Goal: Information Seeking & Learning: Learn about a topic

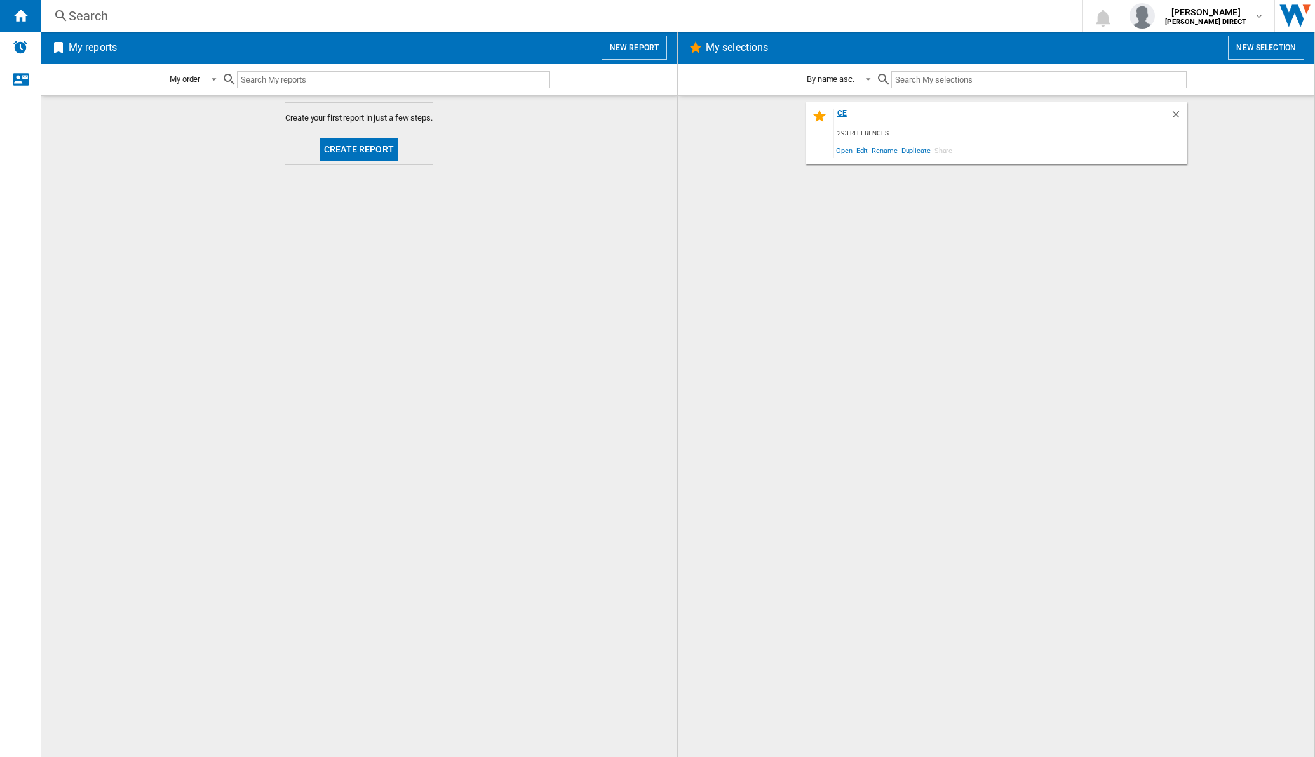
click at [847, 114] on div "CE" at bounding box center [1002, 117] width 336 height 17
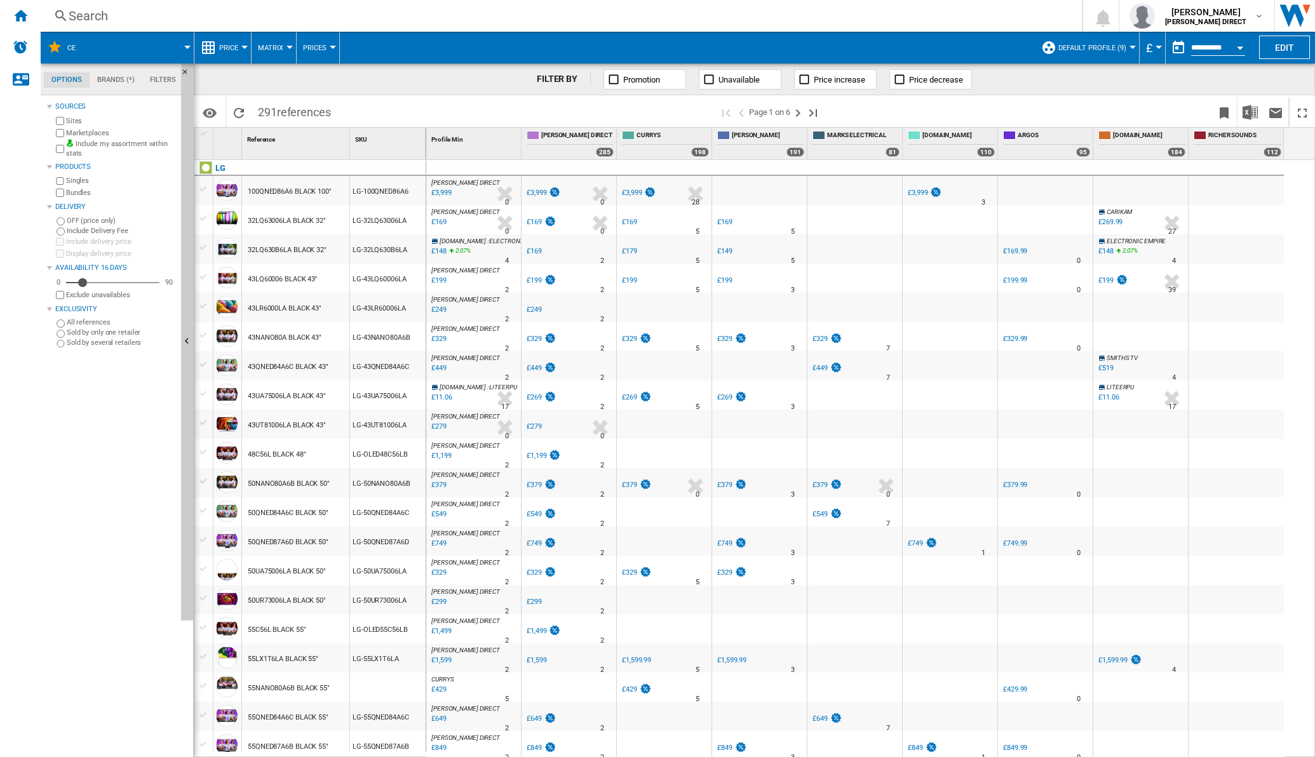
drag, startPoint x: 278, startPoint y: 44, endPoint x: 276, endPoint y: 58, distance: 13.5
click at [276, 58] on button "Matrix" at bounding box center [274, 48] width 32 height 32
click at [269, 104] on span "Ranking" at bounding box center [278, 109] width 34 height 11
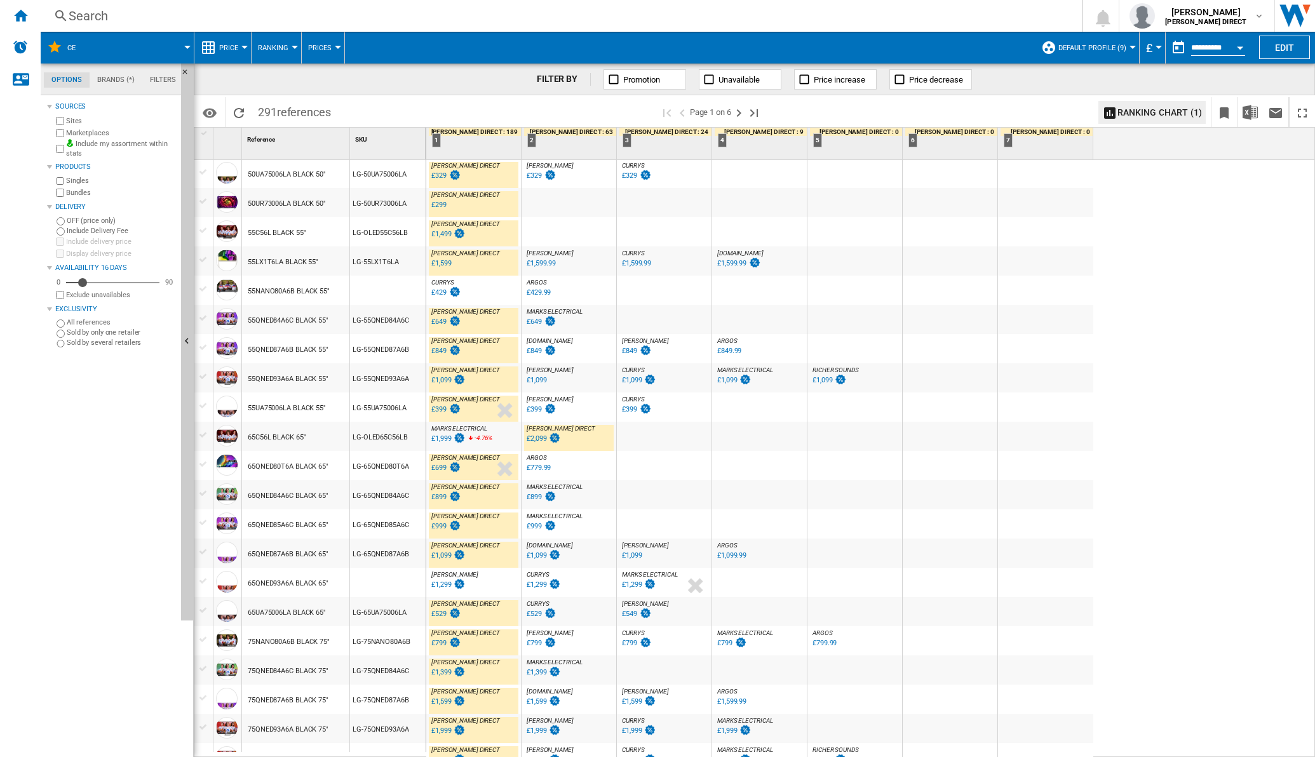
scroll to position [476, 0]
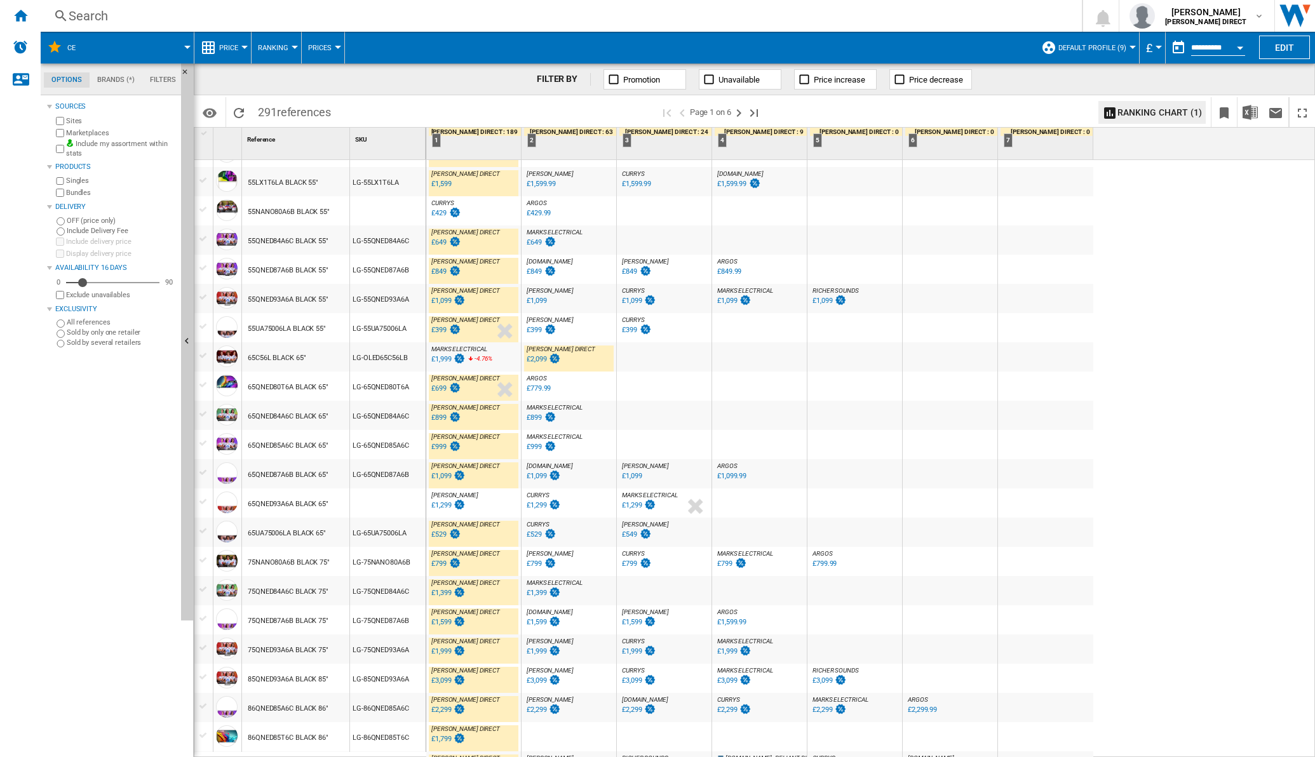
click at [441, 356] on div "£1,999" at bounding box center [441, 359] width 20 height 8
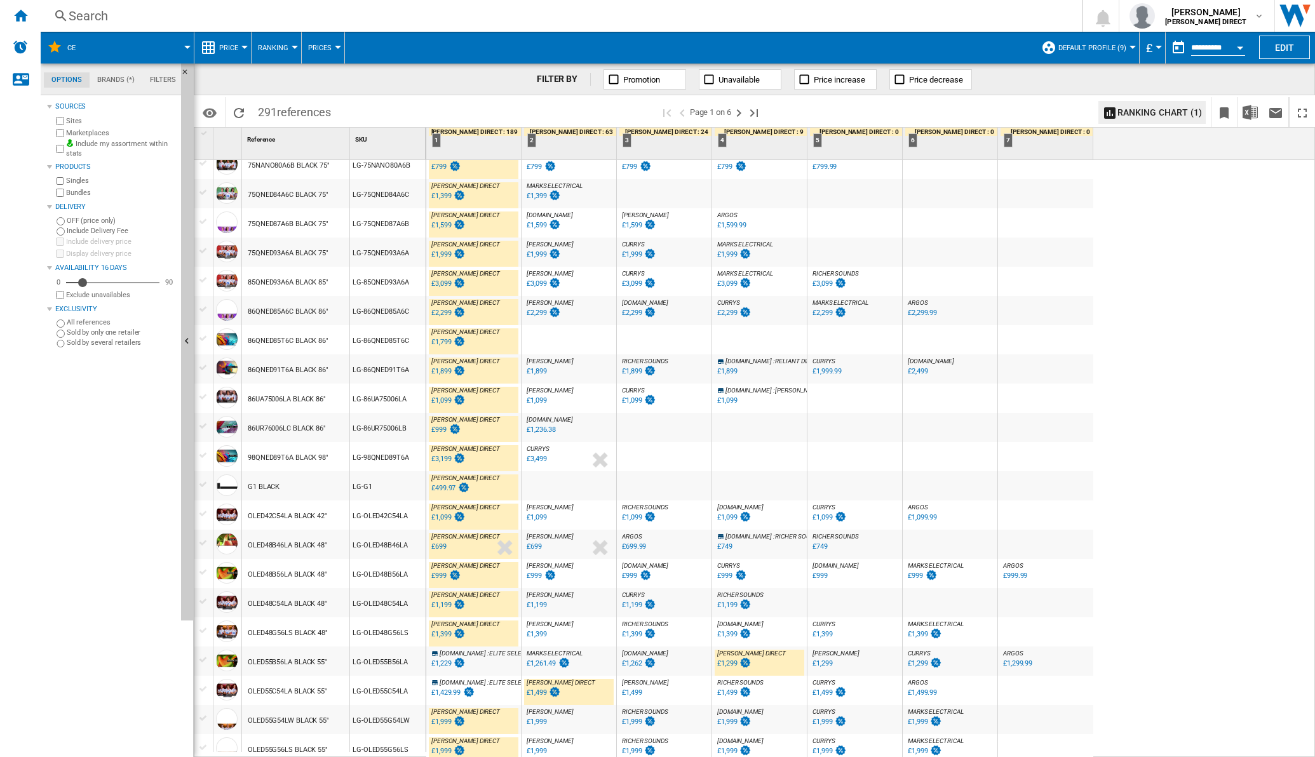
scroll to position [877, 0]
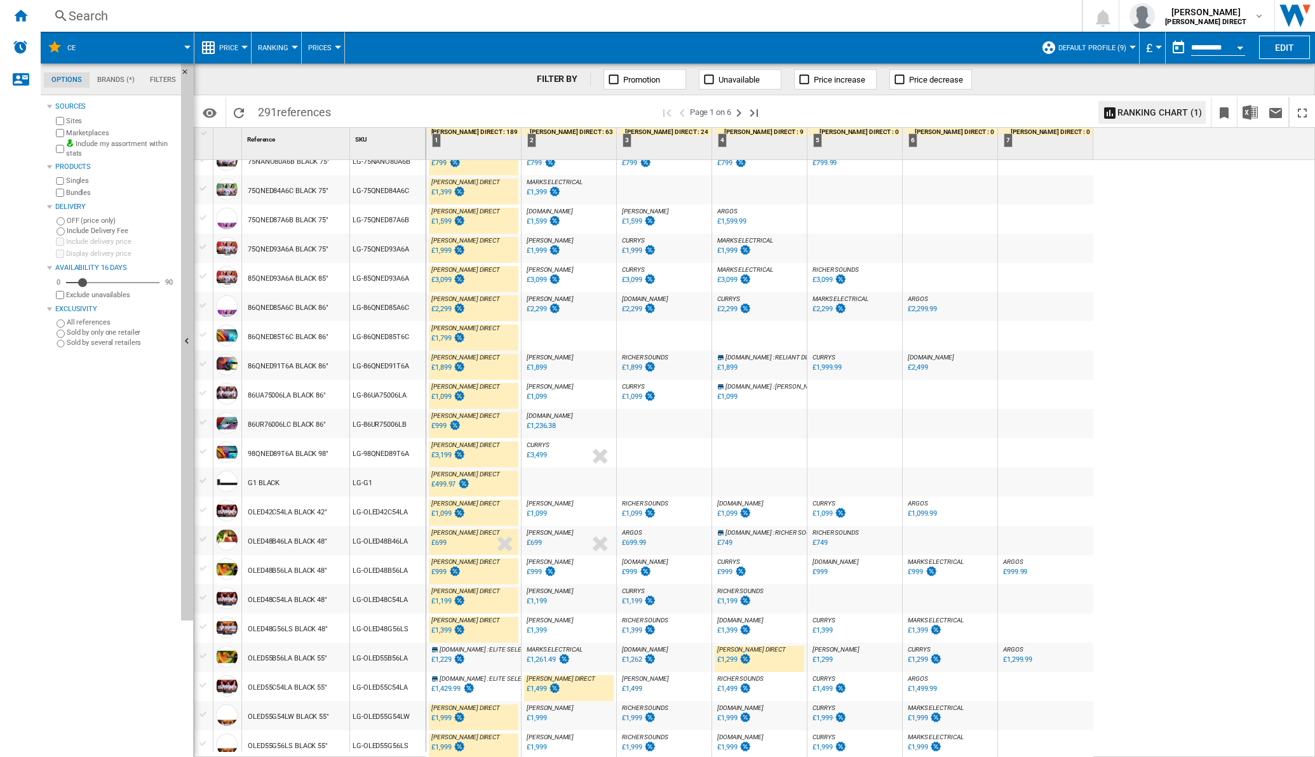
click at [546, 659] on div "£1,261.49" at bounding box center [541, 660] width 29 height 8
click at [537, 656] on div "£1,261.49" at bounding box center [541, 660] width 29 height 8
click at [743, 112] on ng-md-icon "Next page" at bounding box center [738, 112] width 15 height 15
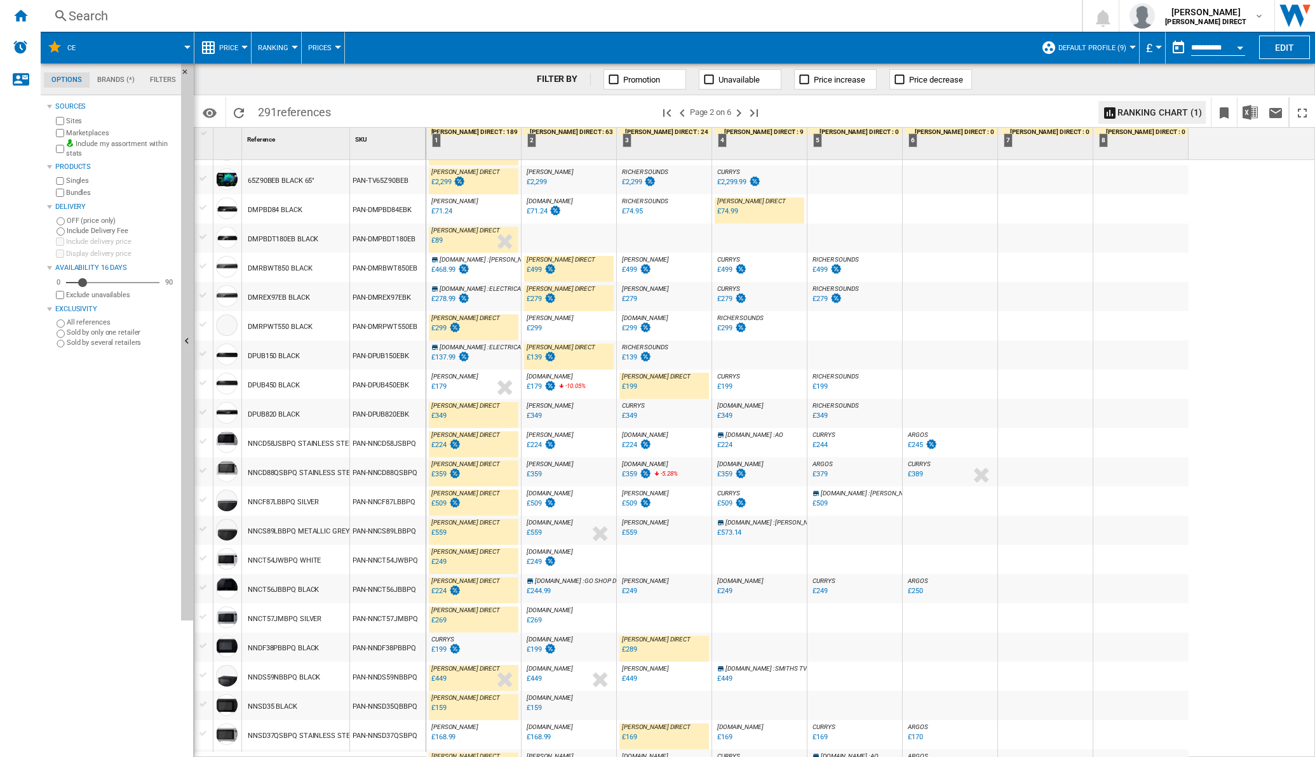
scroll to position [892, 0]
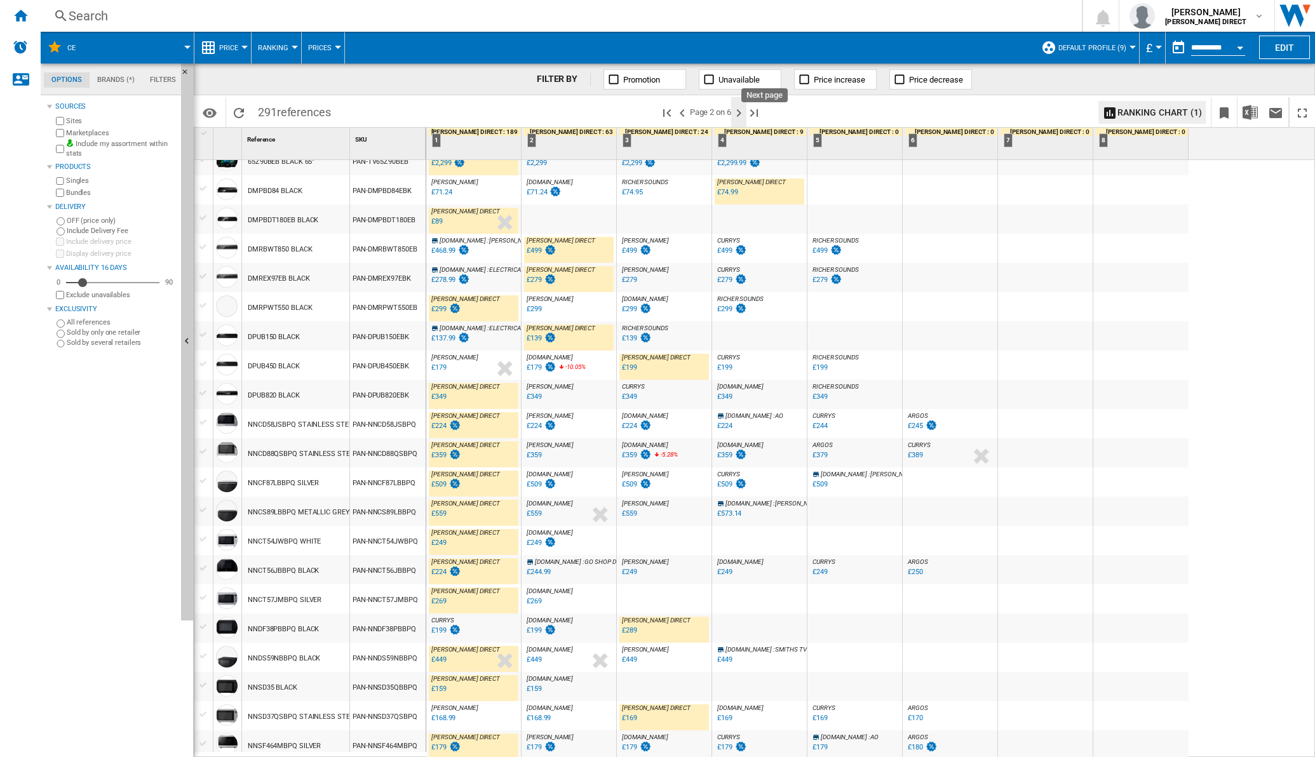
click at [740, 114] on ng-md-icon "Next page" at bounding box center [738, 112] width 15 height 15
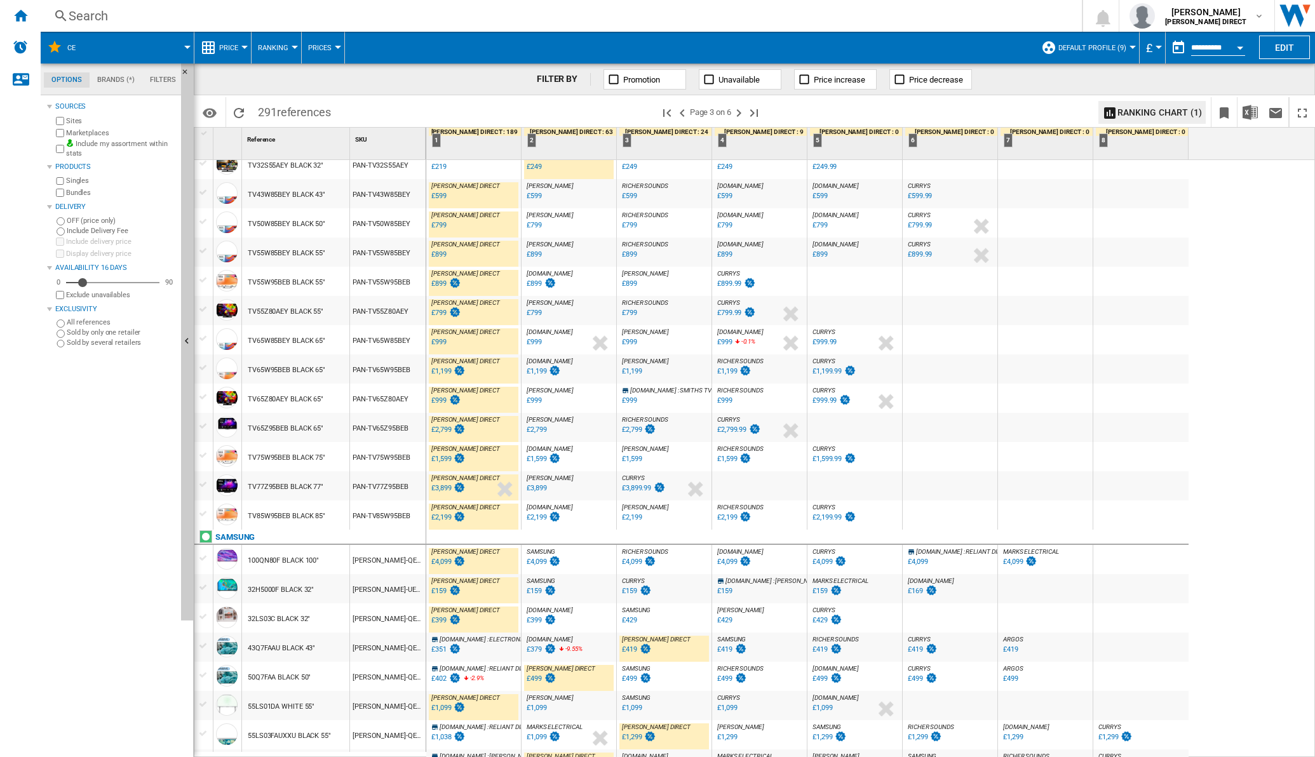
scroll to position [892, 0]
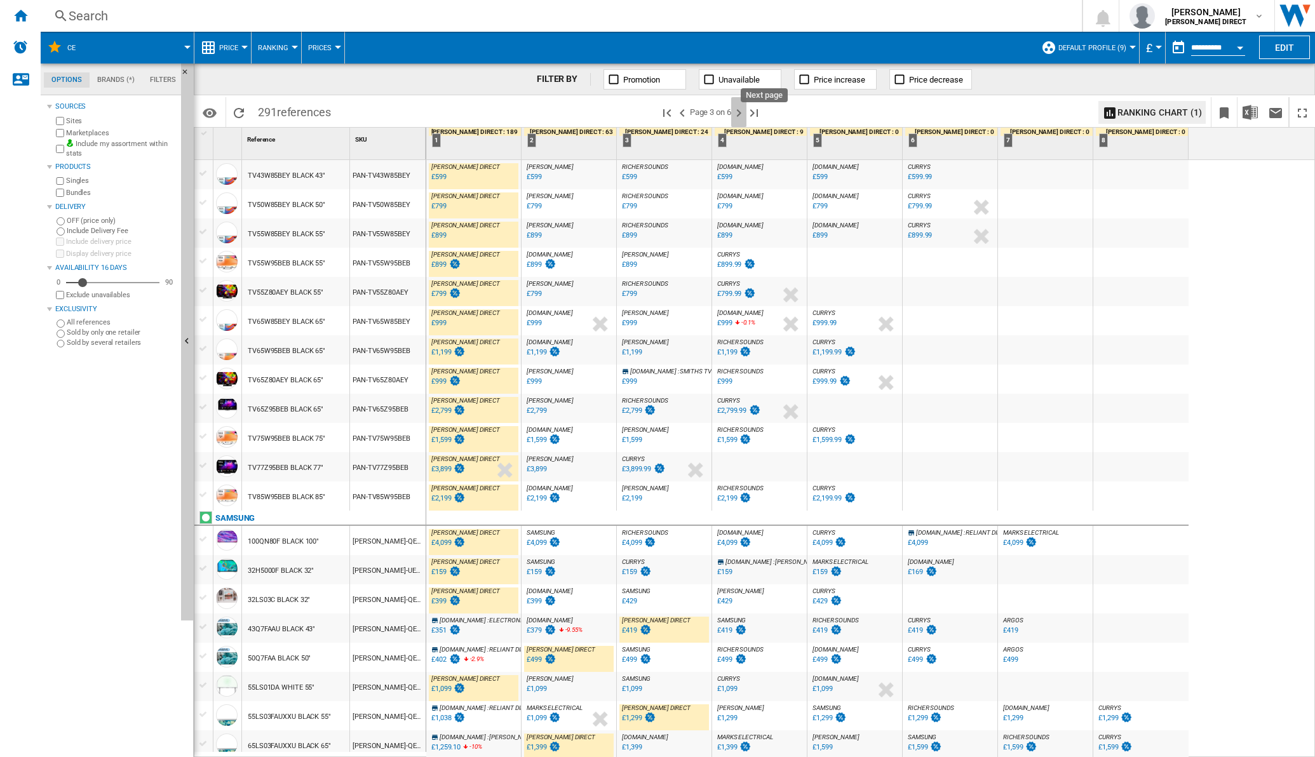
click at [743, 105] on ng-md-icon "Next page" at bounding box center [738, 112] width 15 height 15
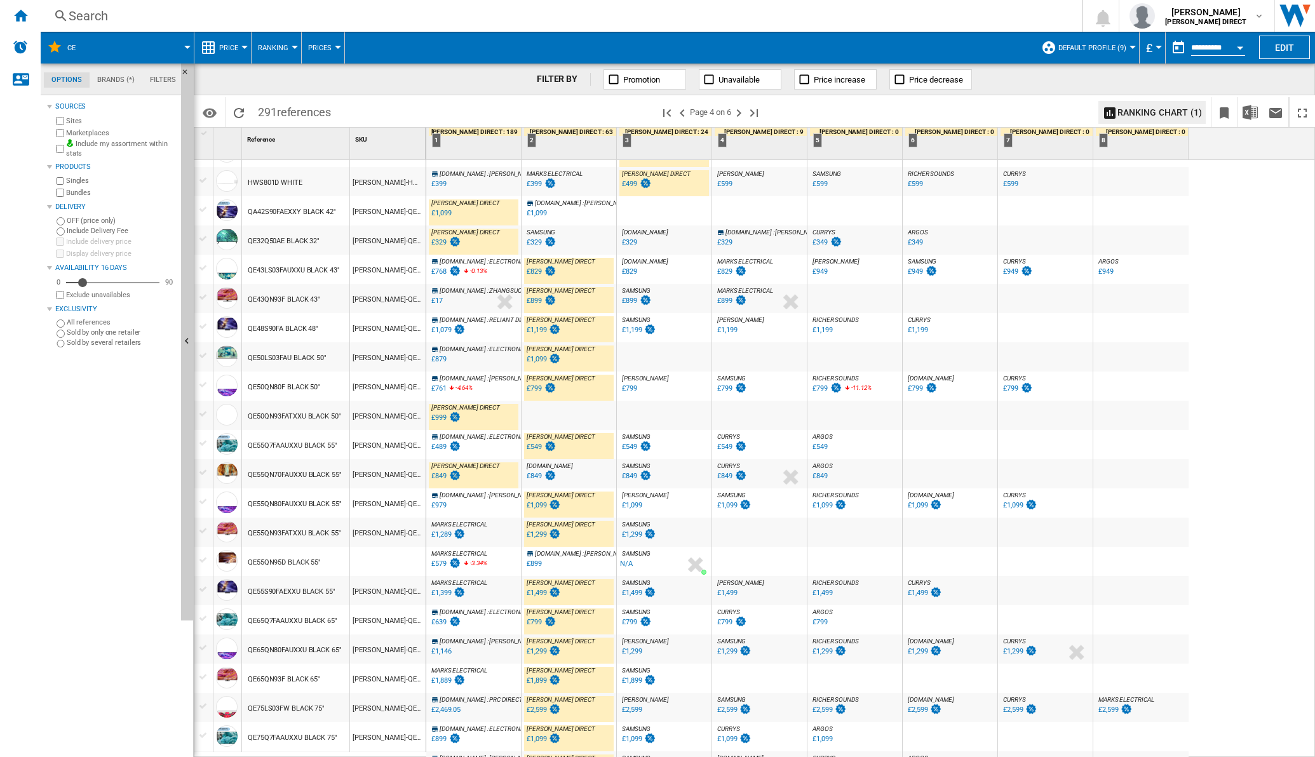
scroll to position [555, 0]
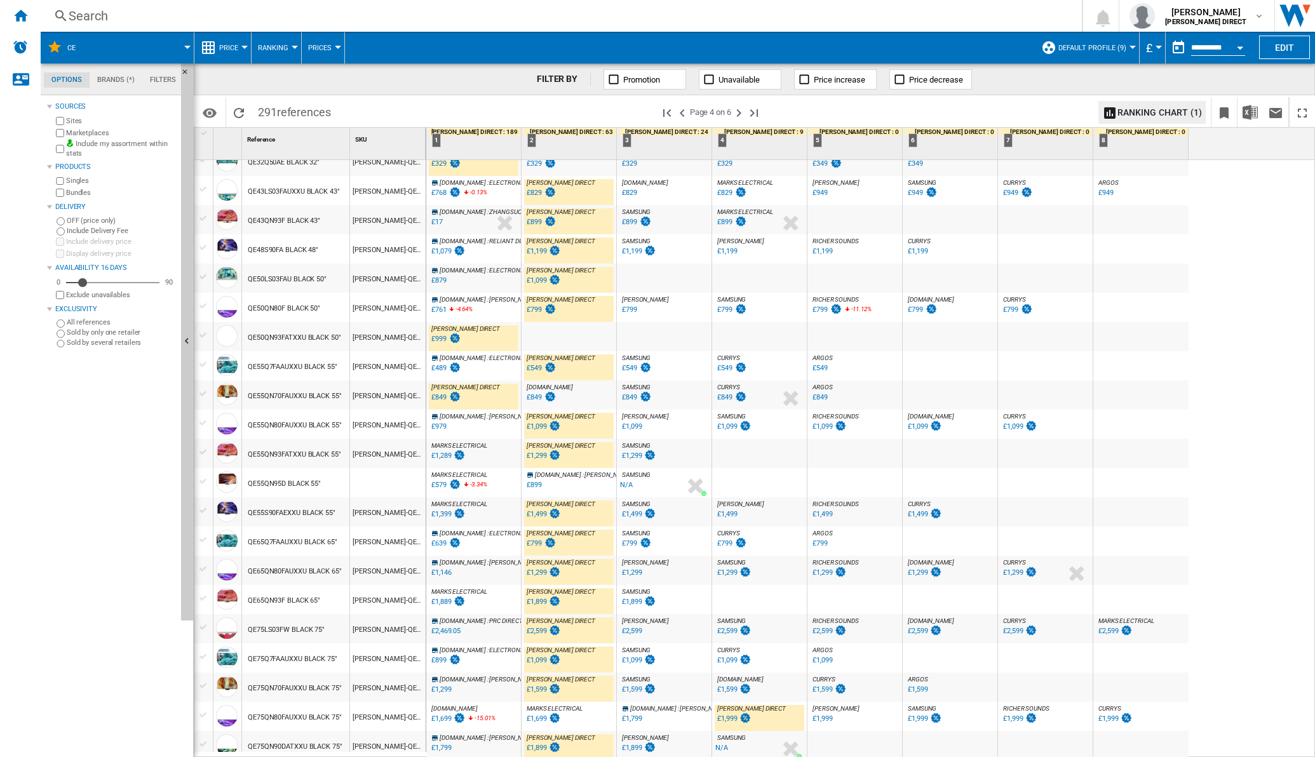
click at [446, 511] on div "£1,399" at bounding box center [441, 514] width 20 height 8
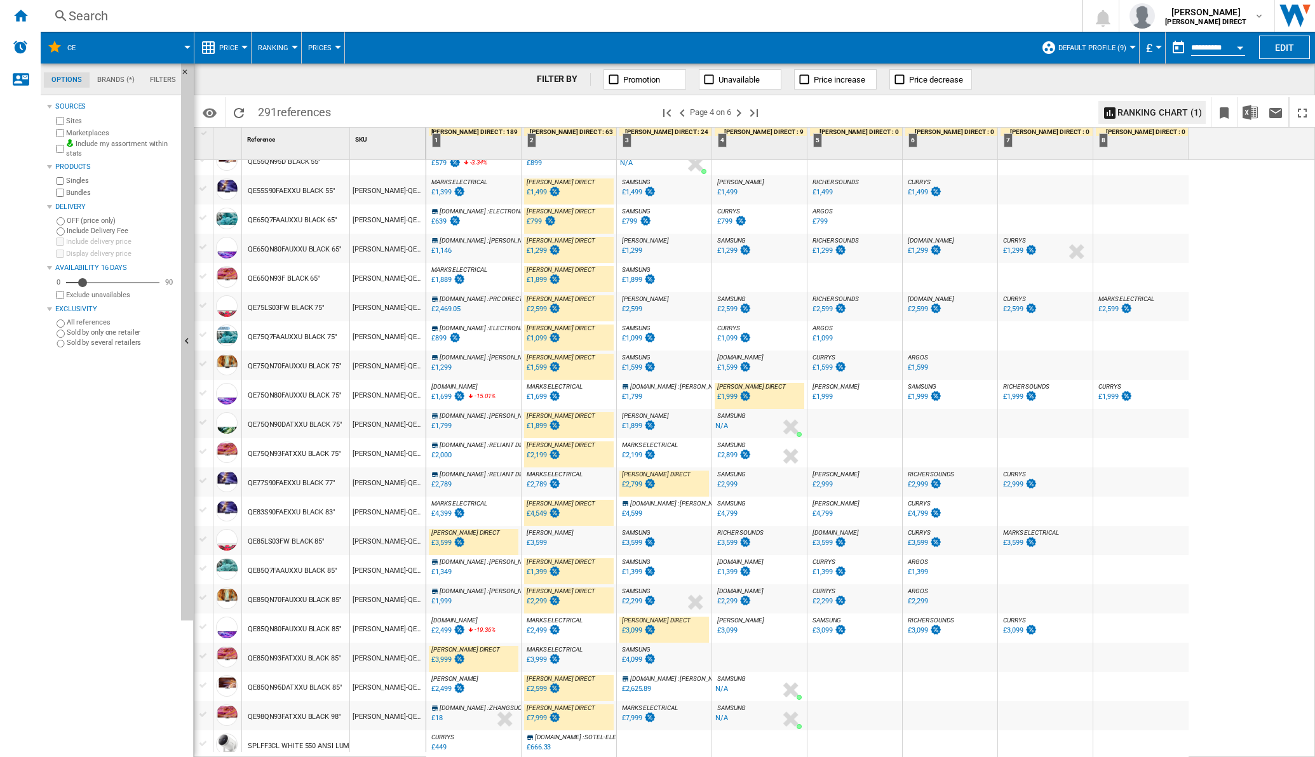
scroll to position [882, 0]
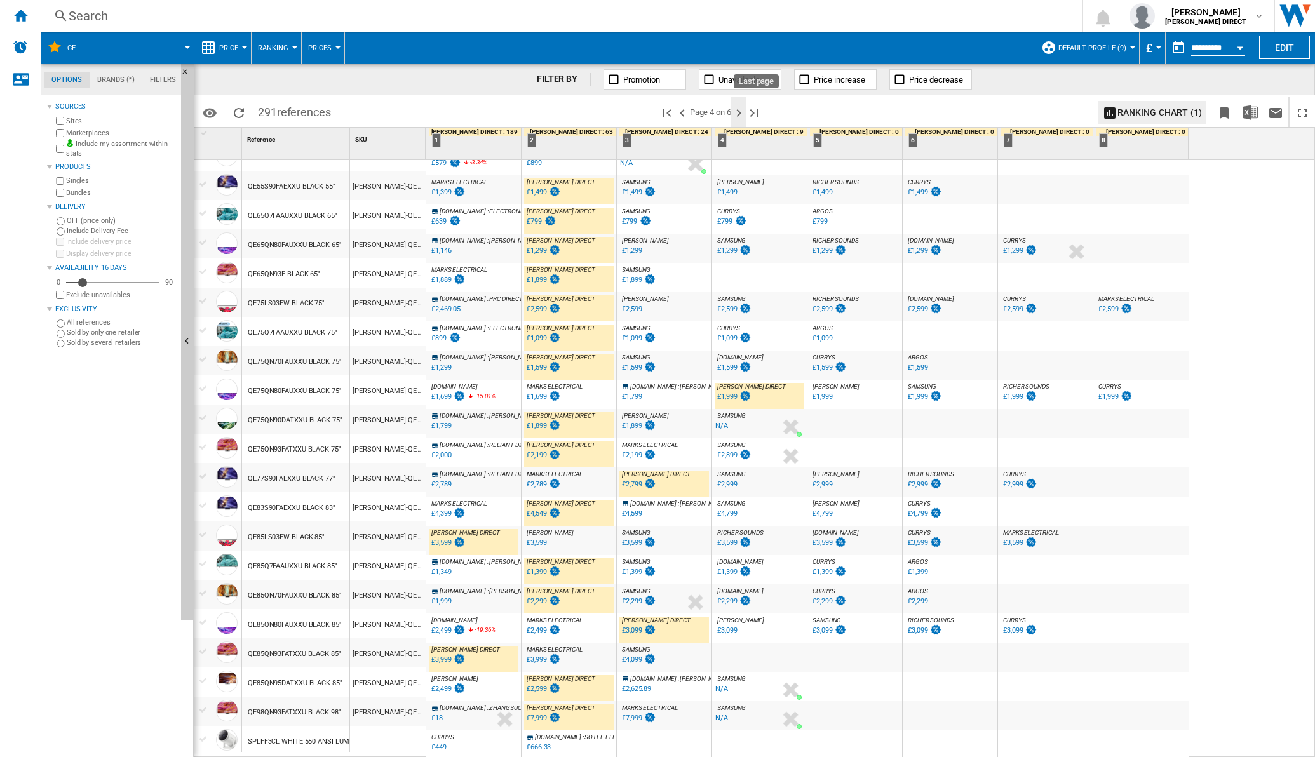
click at [744, 113] on ng-md-icon "Next page" at bounding box center [738, 112] width 15 height 15
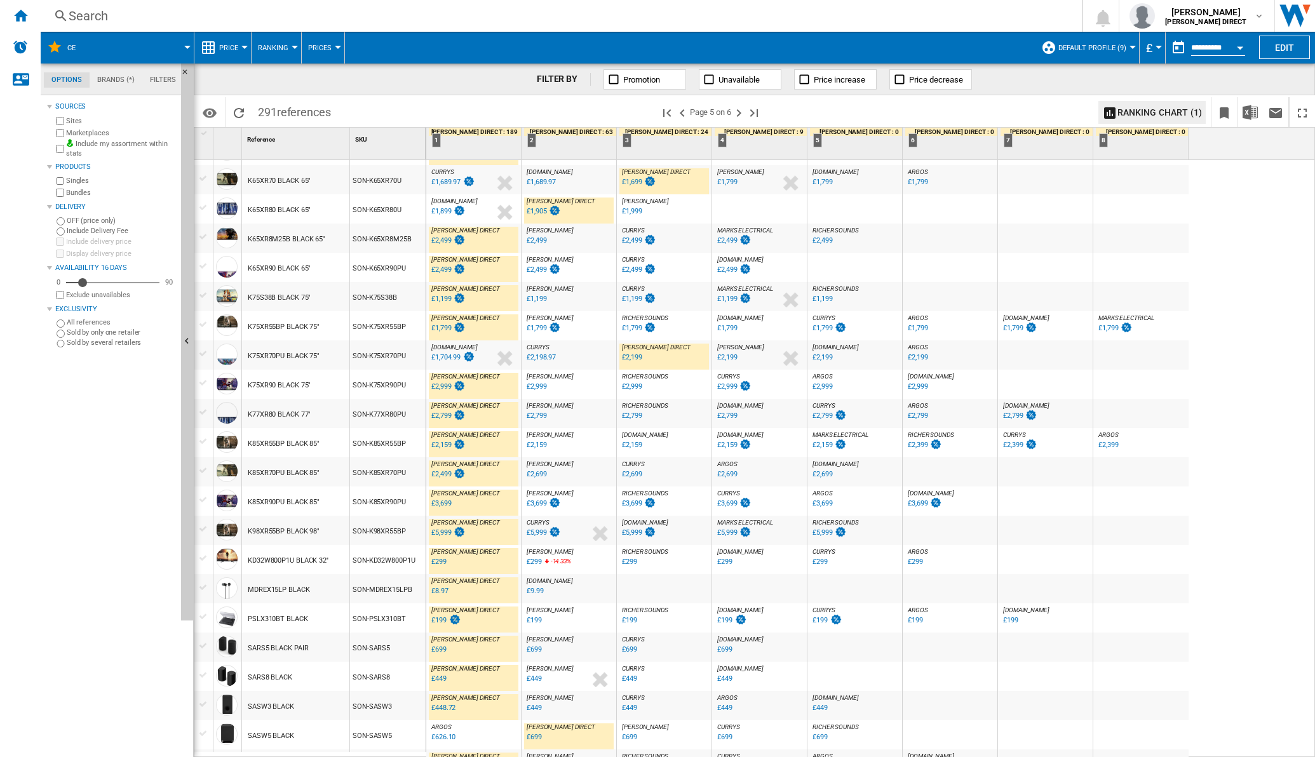
scroll to position [892, 0]
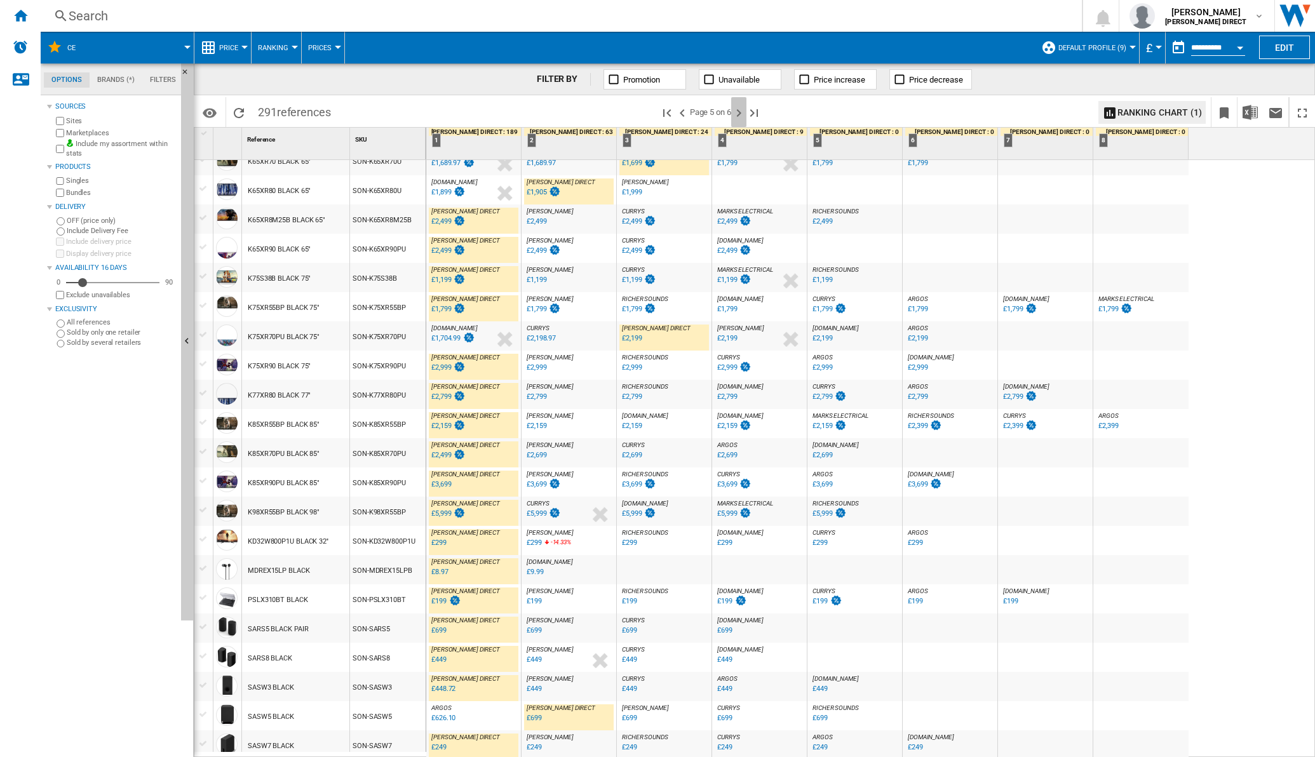
click at [746, 112] on ng-md-icon "Next page" at bounding box center [738, 112] width 15 height 15
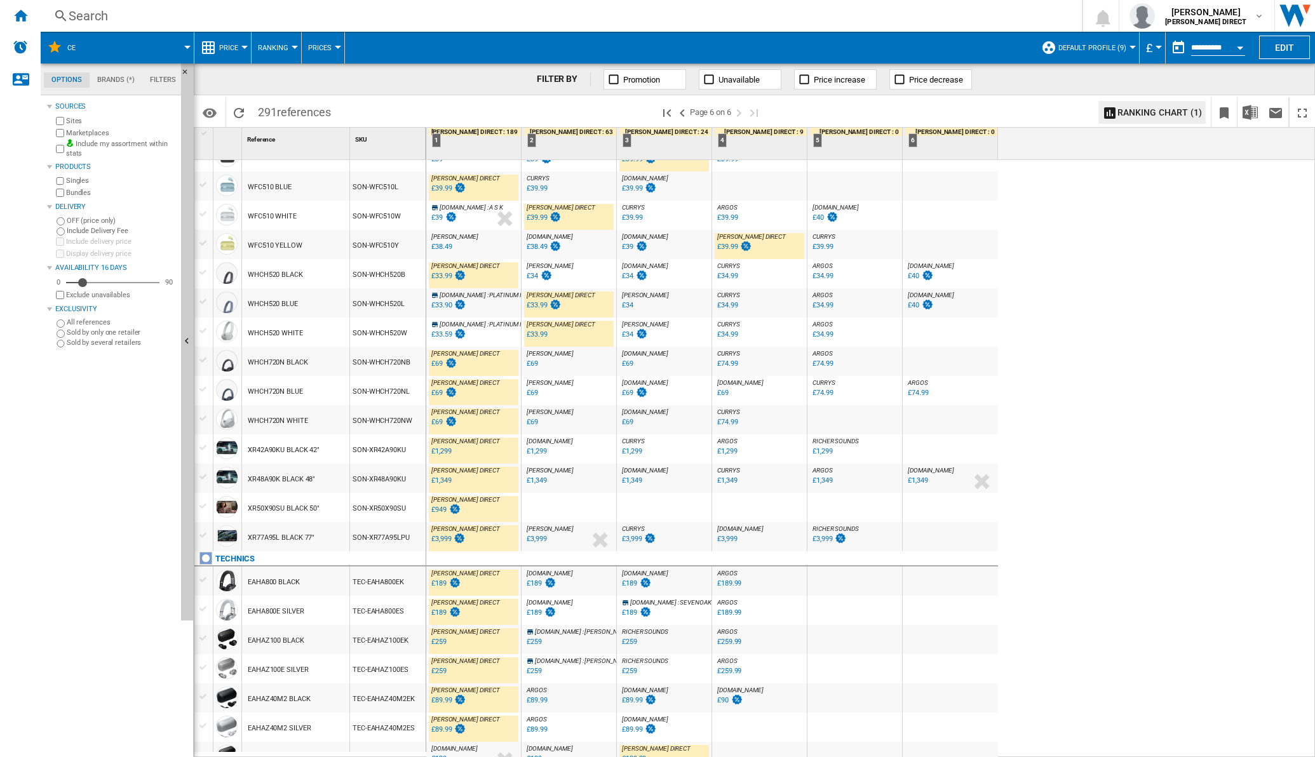
scroll to position [629, 0]
